Goal: Navigation & Orientation: Find specific page/section

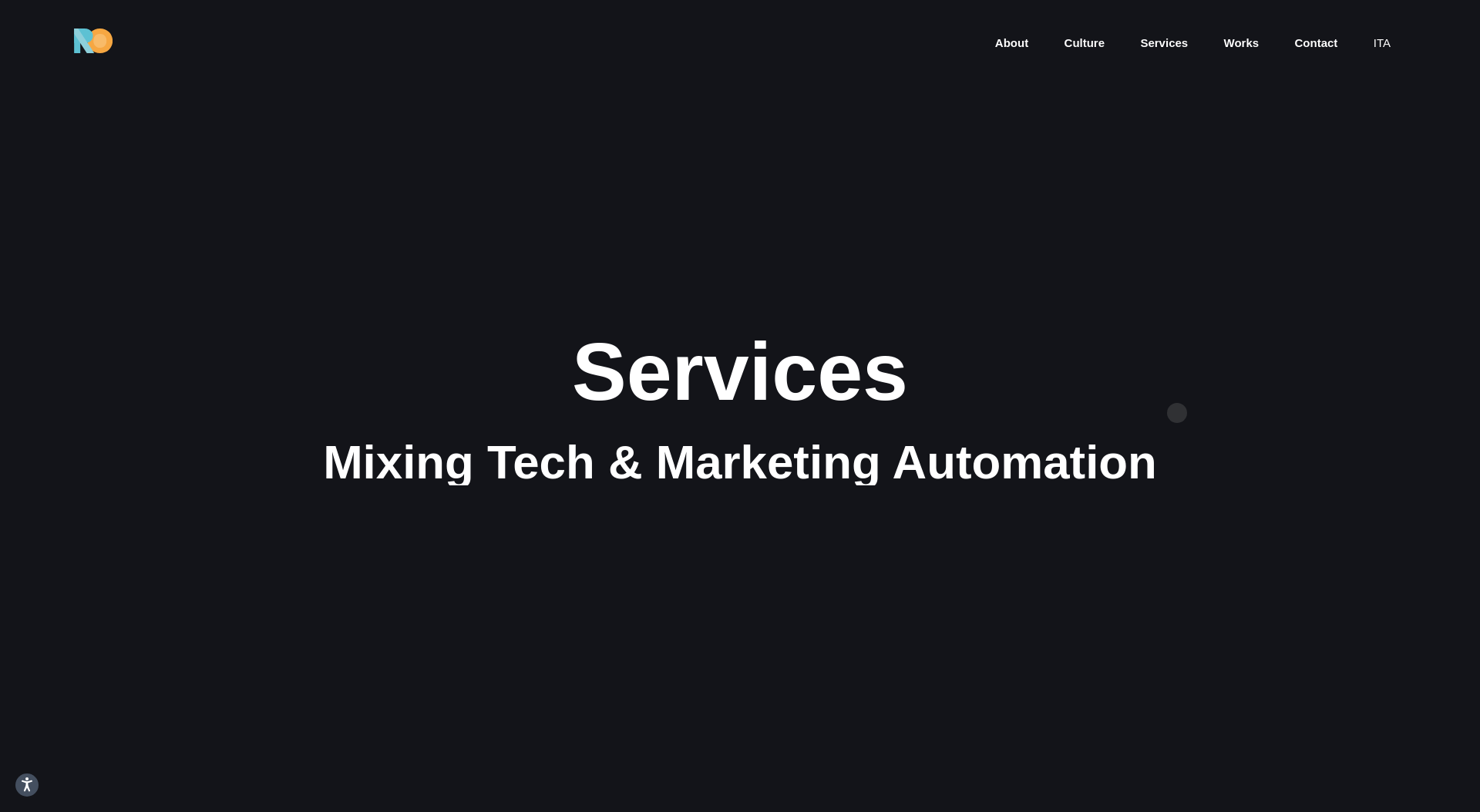
click at [1177, 413] on div "Services" at bounding box center [740, 372] width 1024 height 90
click at [1179, 408] on div "Services" at bounding box center [740, 372] width 1024 height 90
click at [1251, 374] on div "Services" at bounding box center [740, 372] width 1024 height 90
click at [1289, 338] on section "Services Mixing Tech & Marketing Automation" at bounding box center [740, 406] width 1480 height 812
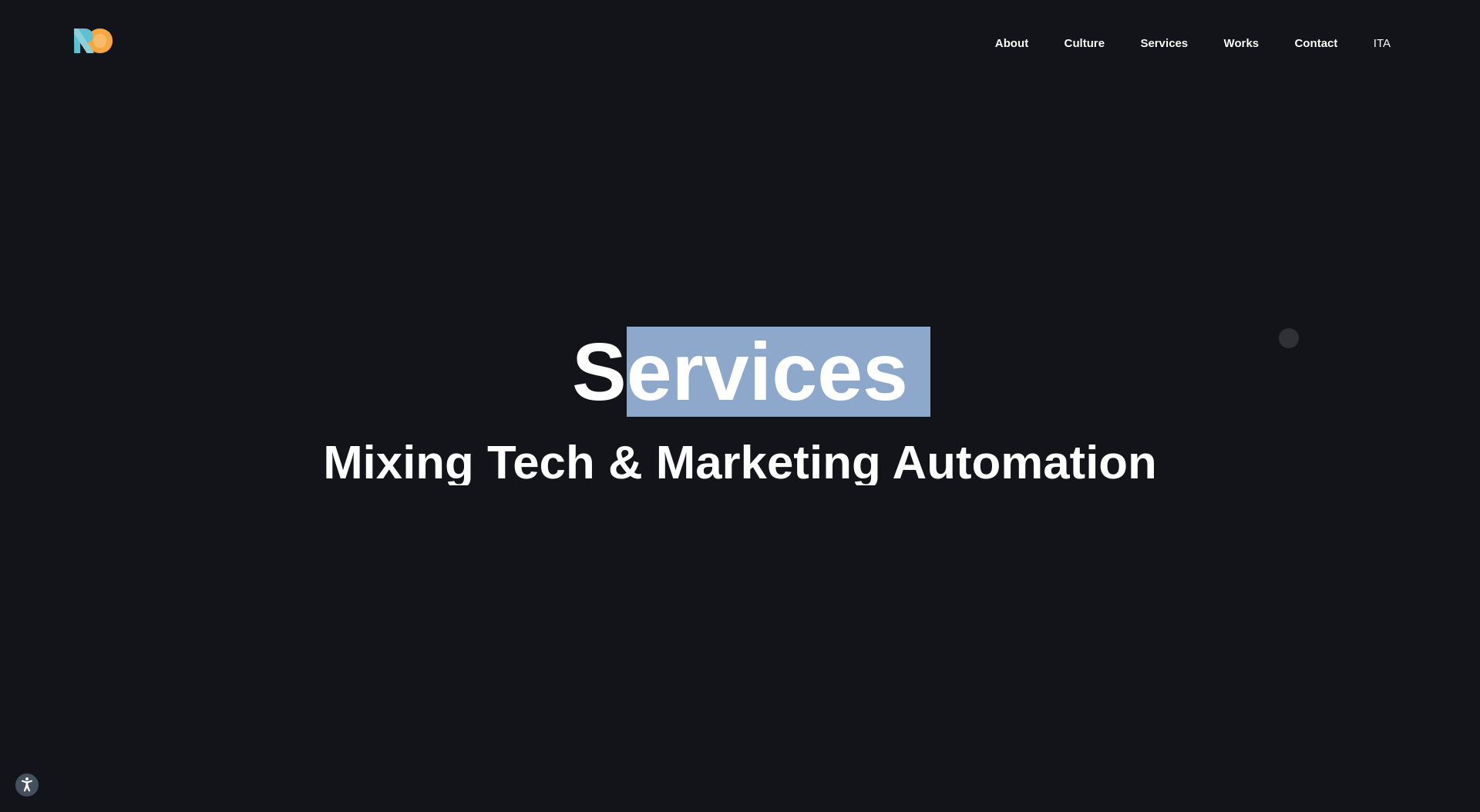
click at [1289, 338] on section "Services Mixing Tech & Marketing Automation" at bounding box center [740, 406] width 1480 height 812
click at [1254, 342] on div "Services Mixing Tech & Marketing Automation" at bounding box center [740, 406] width 1049 height 160
click at [895, 217] on section "Services Mixing Tech & Marketing Automation" at bounding box center [740, 406] width 1480 height 812
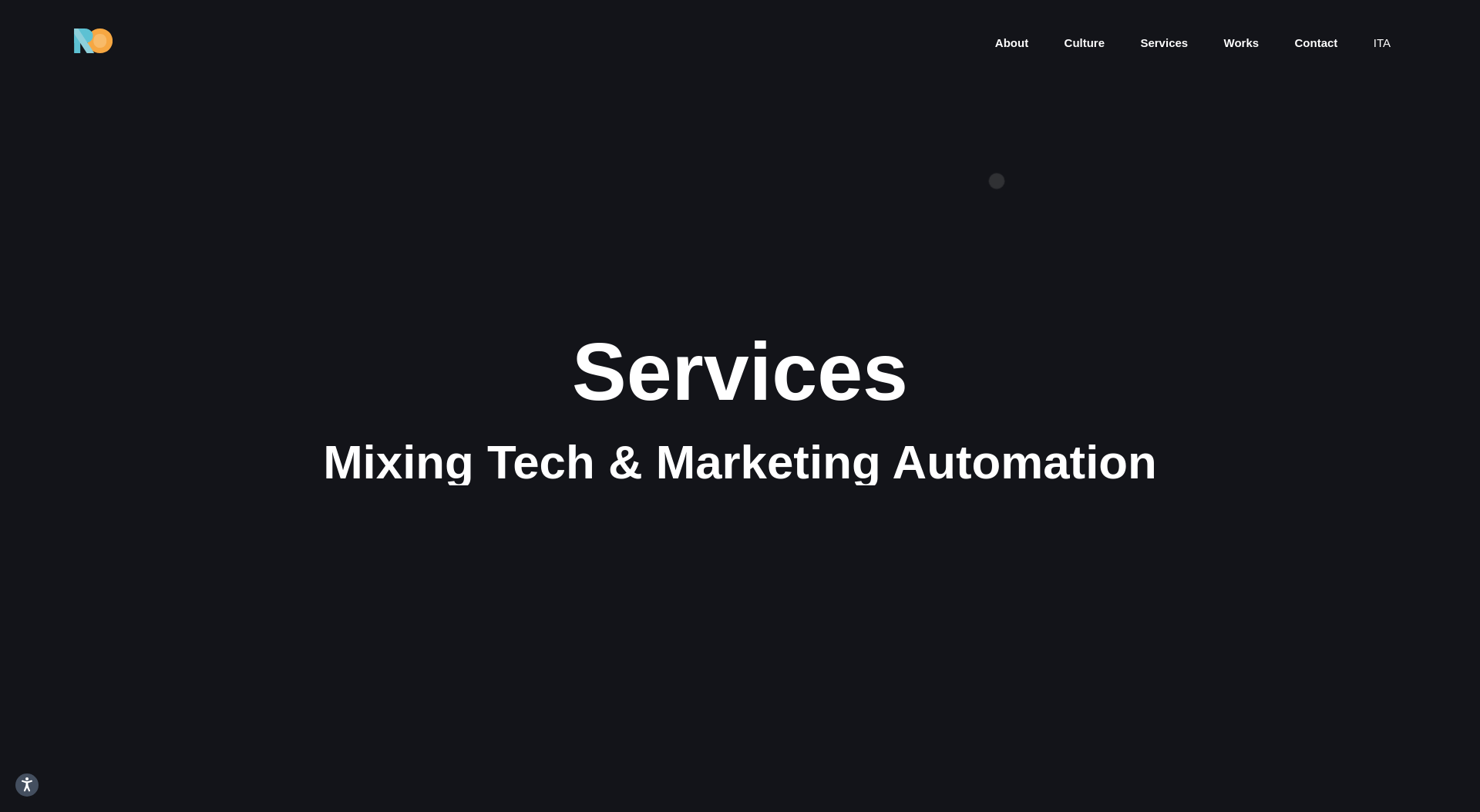
click at [997, 181] on section "Services Mixing Tech & Marketing Automation" at bounding box center [740, 406] width 1480 height 812
click at [1132, 266] on section "Services Mixing Tech & Marketing Automation" at bounding box center [740, 406] width 1480 height 812
